Goal: Information Seeking & Learning: Learn about a topic

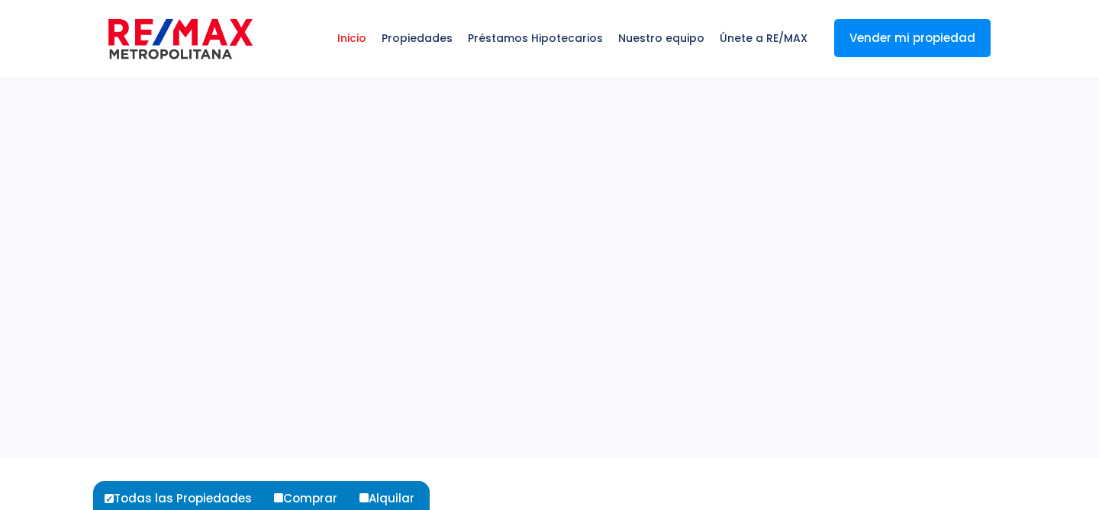
select select
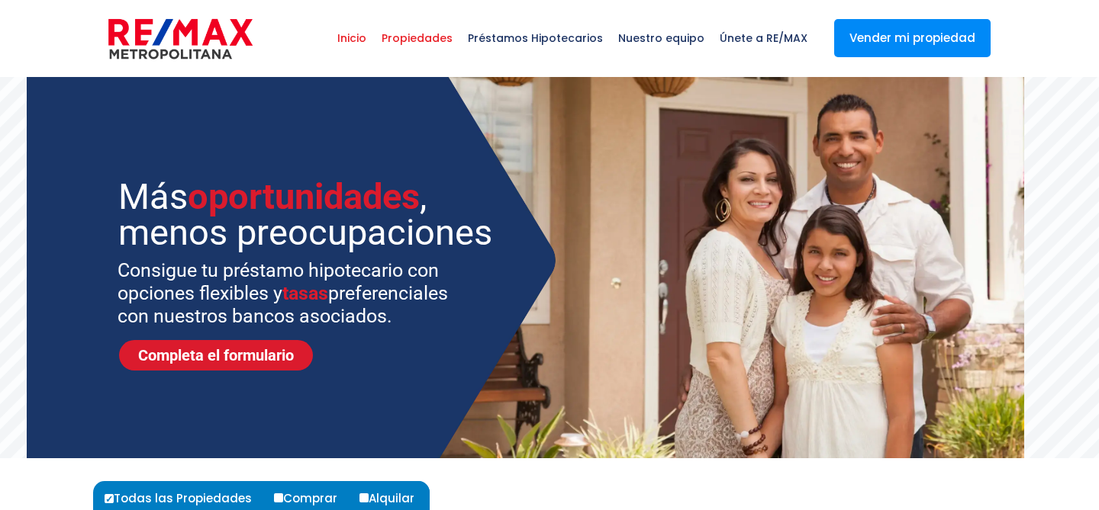
click at [442, 41] on span "Propiedades" at bounding box center [417, 38] width 86 height 46
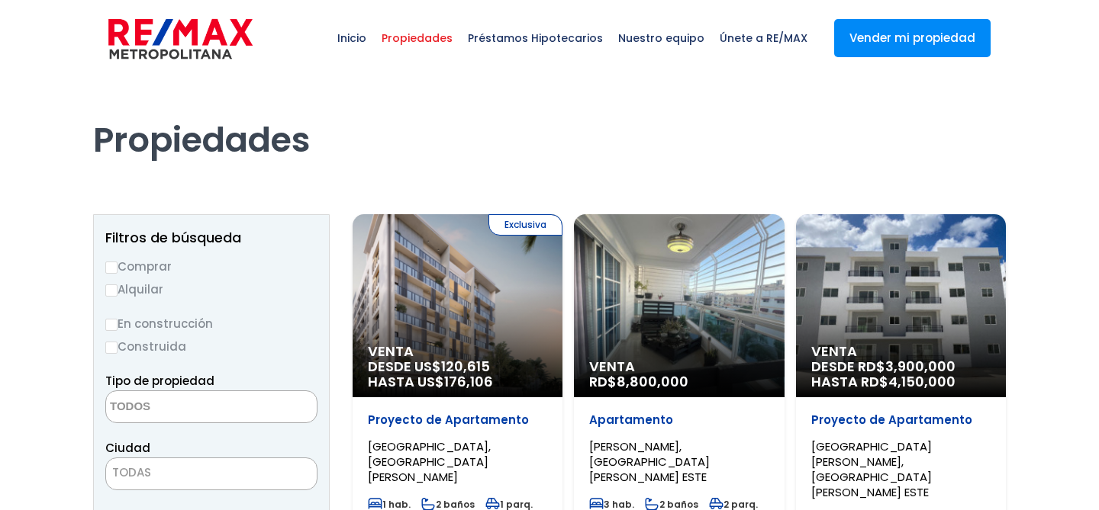
select select
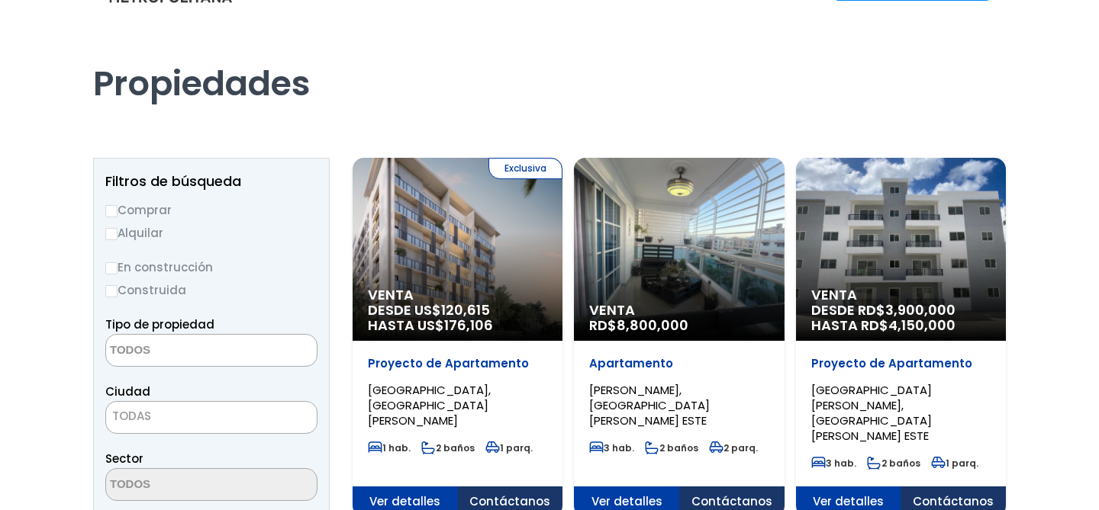
scroll to position [143, 0]
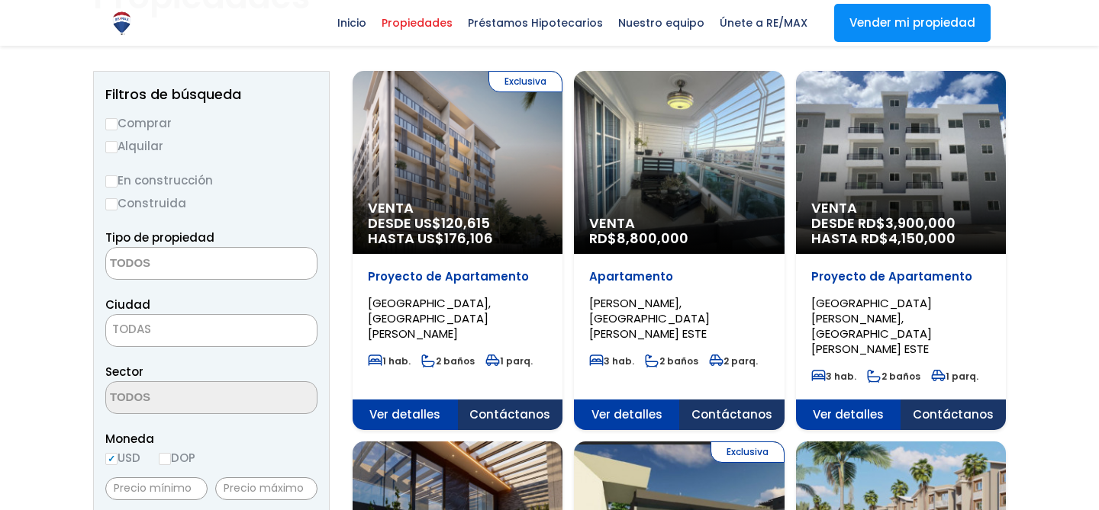
click at [624, 251] on div "Venta RD$ 8,800,000" at bounding box center [679, 235] width 210 height 38
click at [562, 178] on div "Venta RD$ 8,800,000" at bounding box center [457, 162] width 210 height 183
click at [547, 216] on span "Venta" at bounding box center [457, 208] width 179 height 15
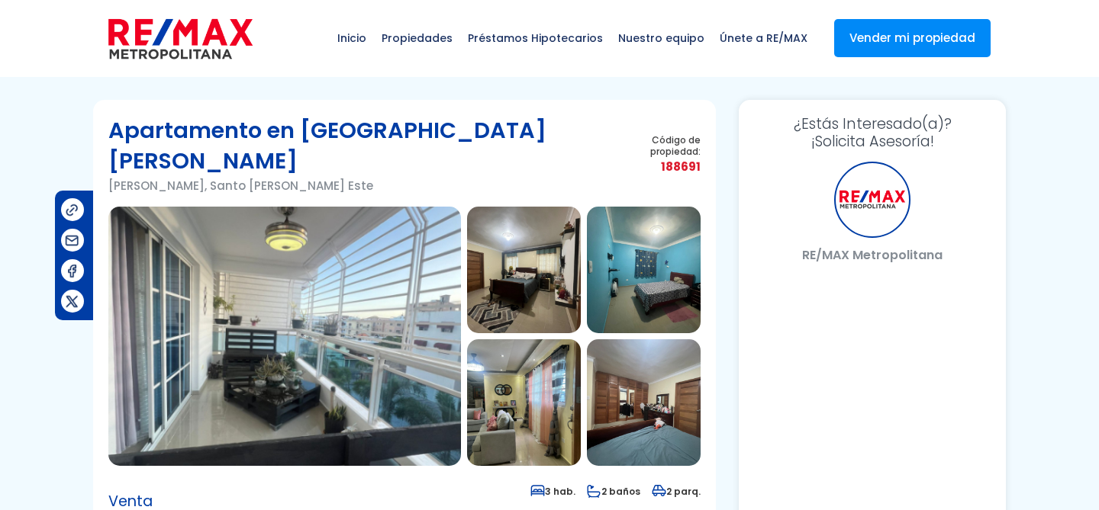
select select "DO"
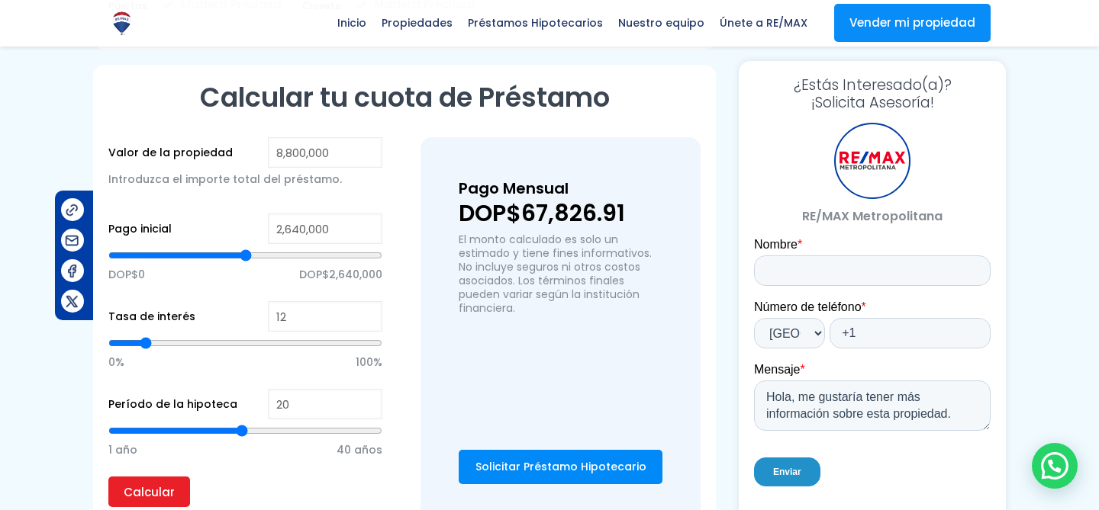
scroll to position [1031, 0]
